Goal: Task Accomplishment & Management: Manage account settings

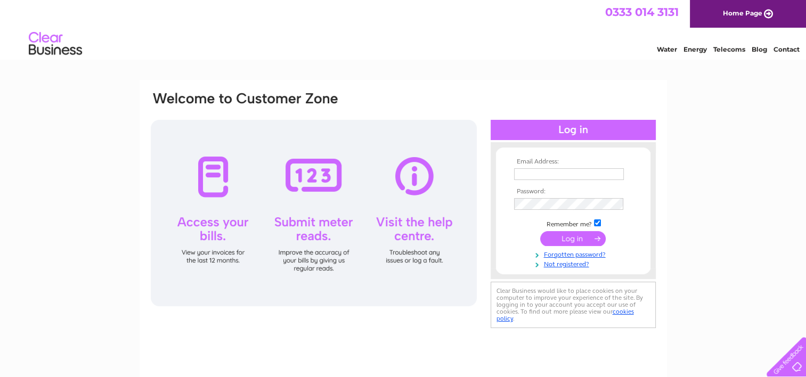
type input "[EMAIL_ADDRESS][DOMAIN_NAME]"
click at [575, 235] on input "submit" at bounding box center [573, 238] width 66 height 15
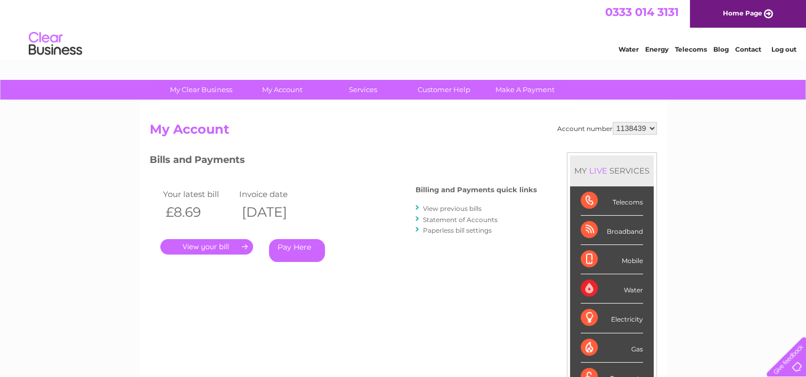
click at [225, 243] on link "." at bounding box center [206, 246] width 93 height 15
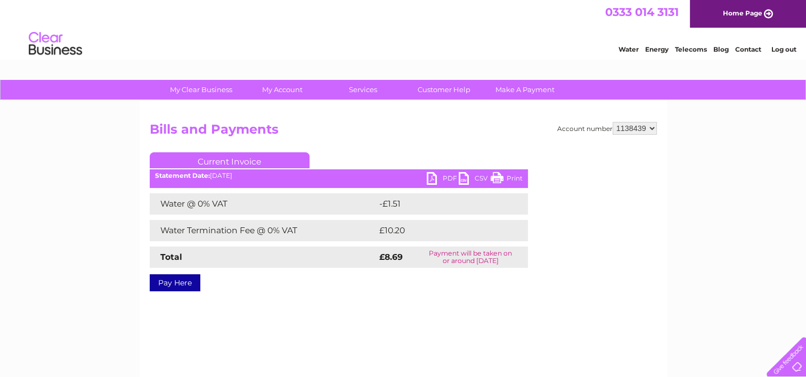
click at [446, 177] on link "PDF" at bounding box center [443, 179] width 32 height 15
click at [445, 177] on link "PDF" at bounding box center [443, 179] width 32 height 15
